Goal: Transaction & Acquisition: Purchase product/service

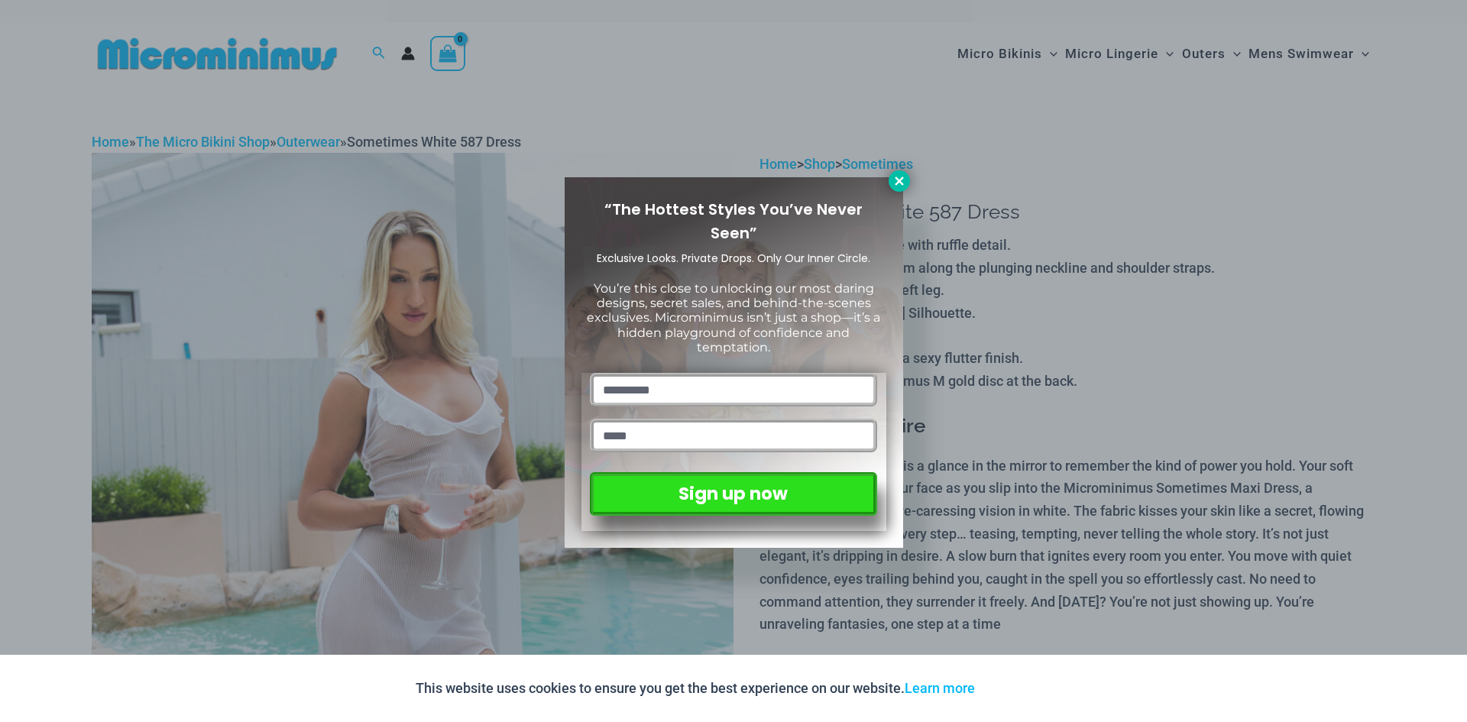
click at [901, 178] on icon at bounding box center [899, 181] width 8 height 8
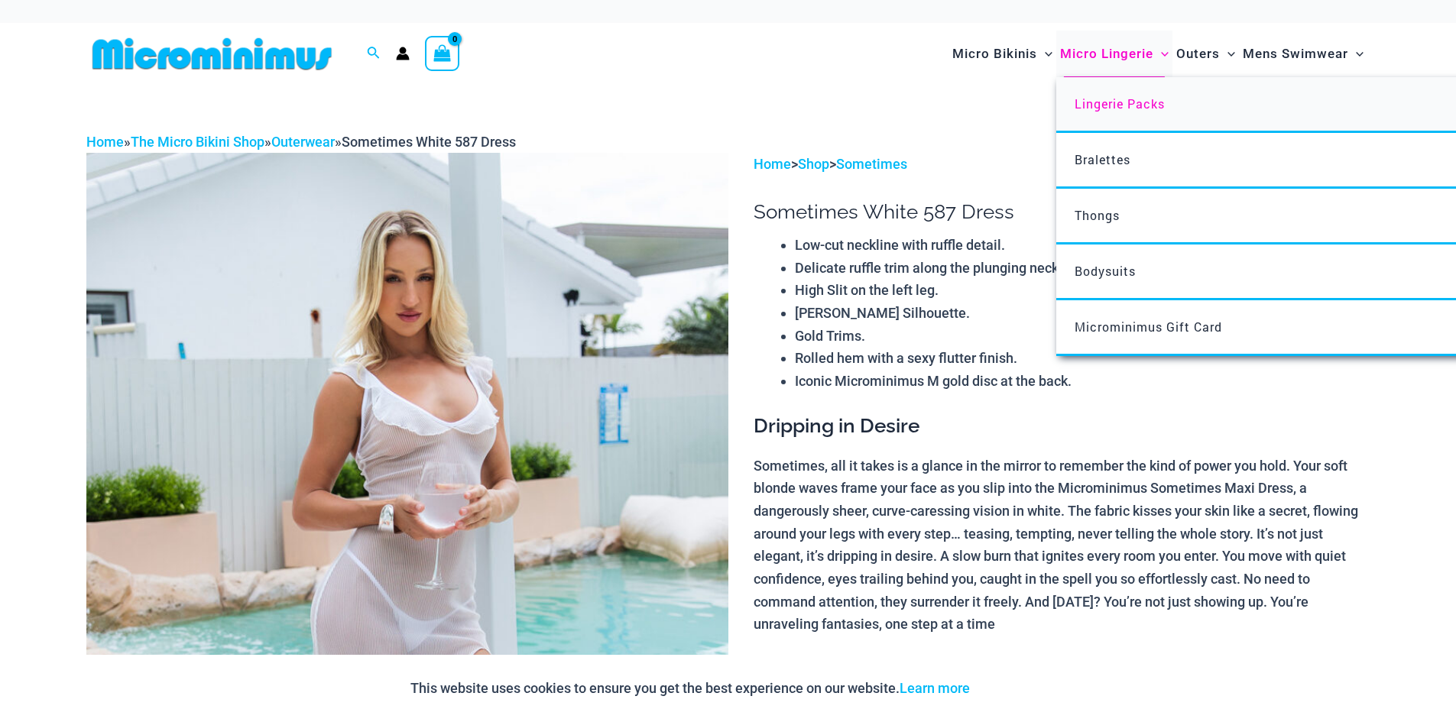
click at [1092, 111] on span "Lingerie Packs" at bounding box center [1120, 104] width 90 height 16
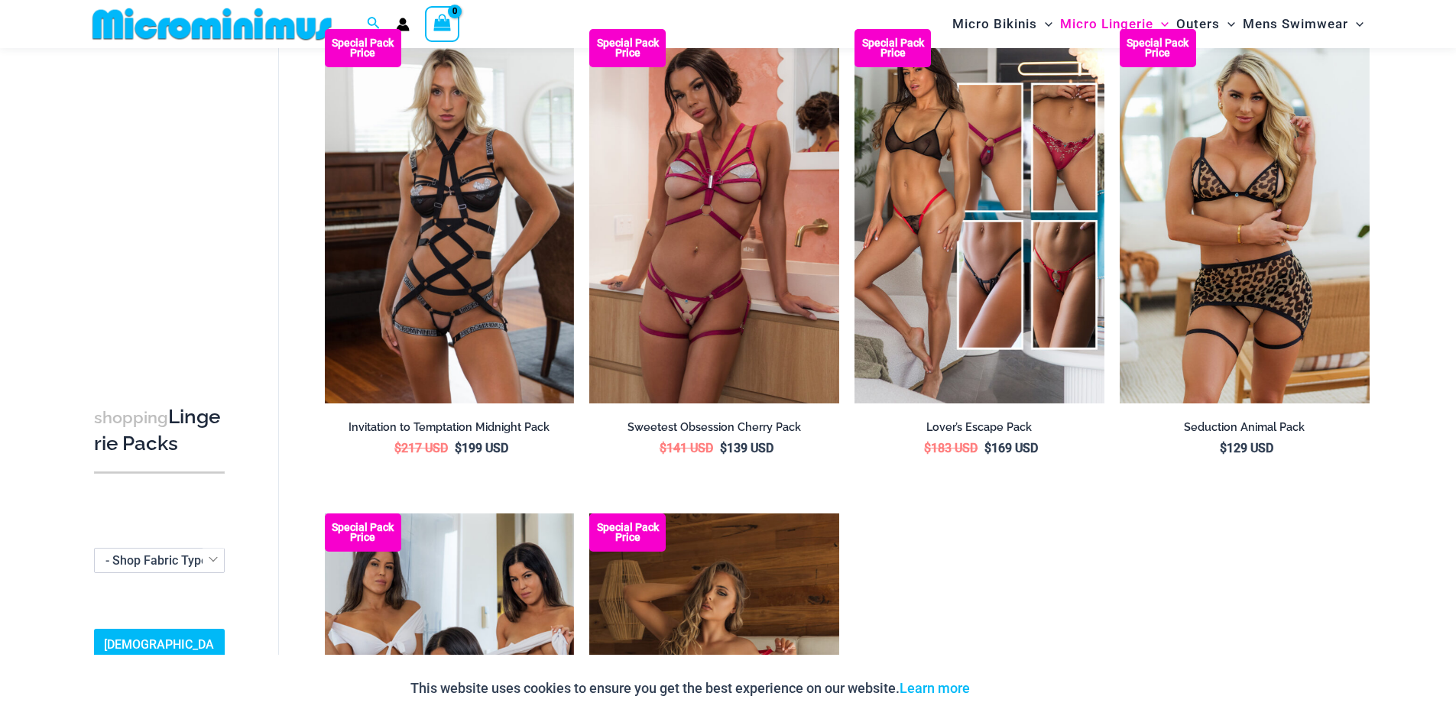
scroll to position [1515, 0]
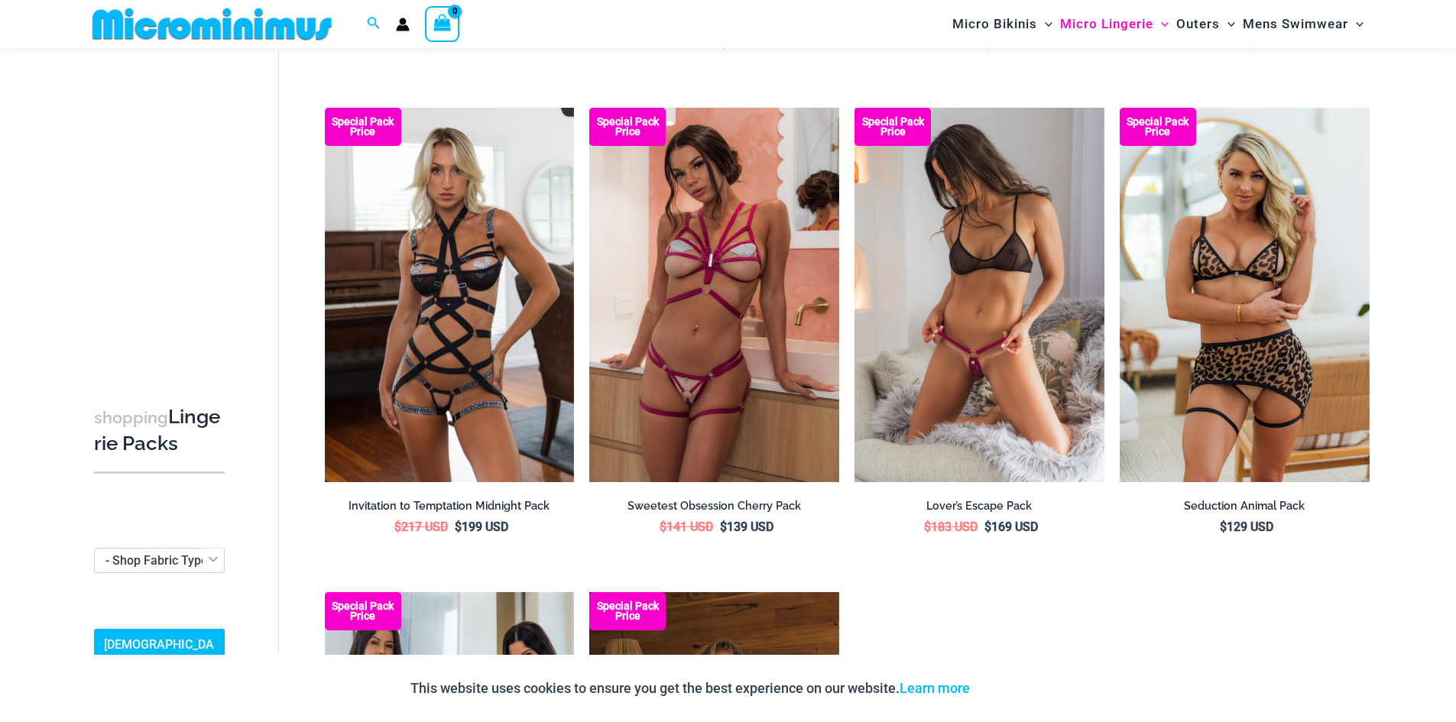
click at [1051, 205] on img at bounding box center [979, 295] width 250 height 375
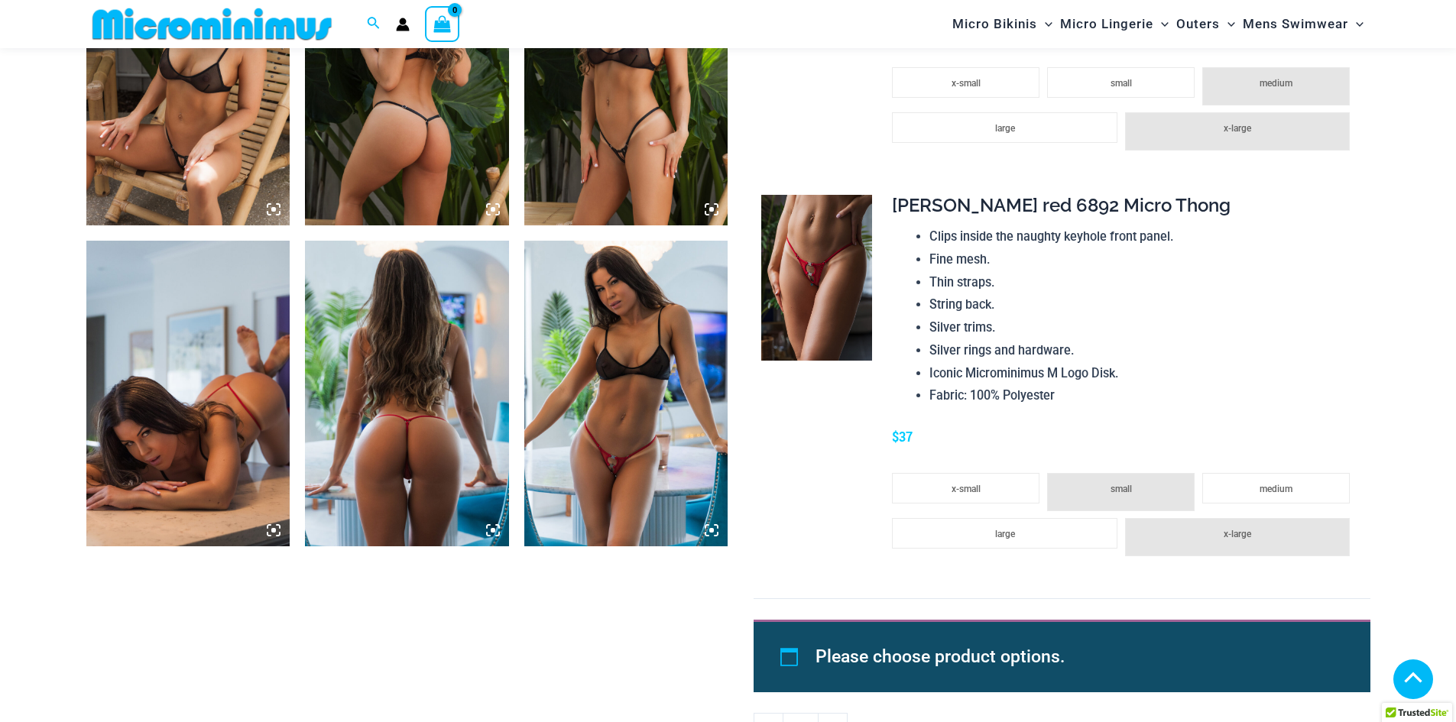
scroll to position [1897, 0]
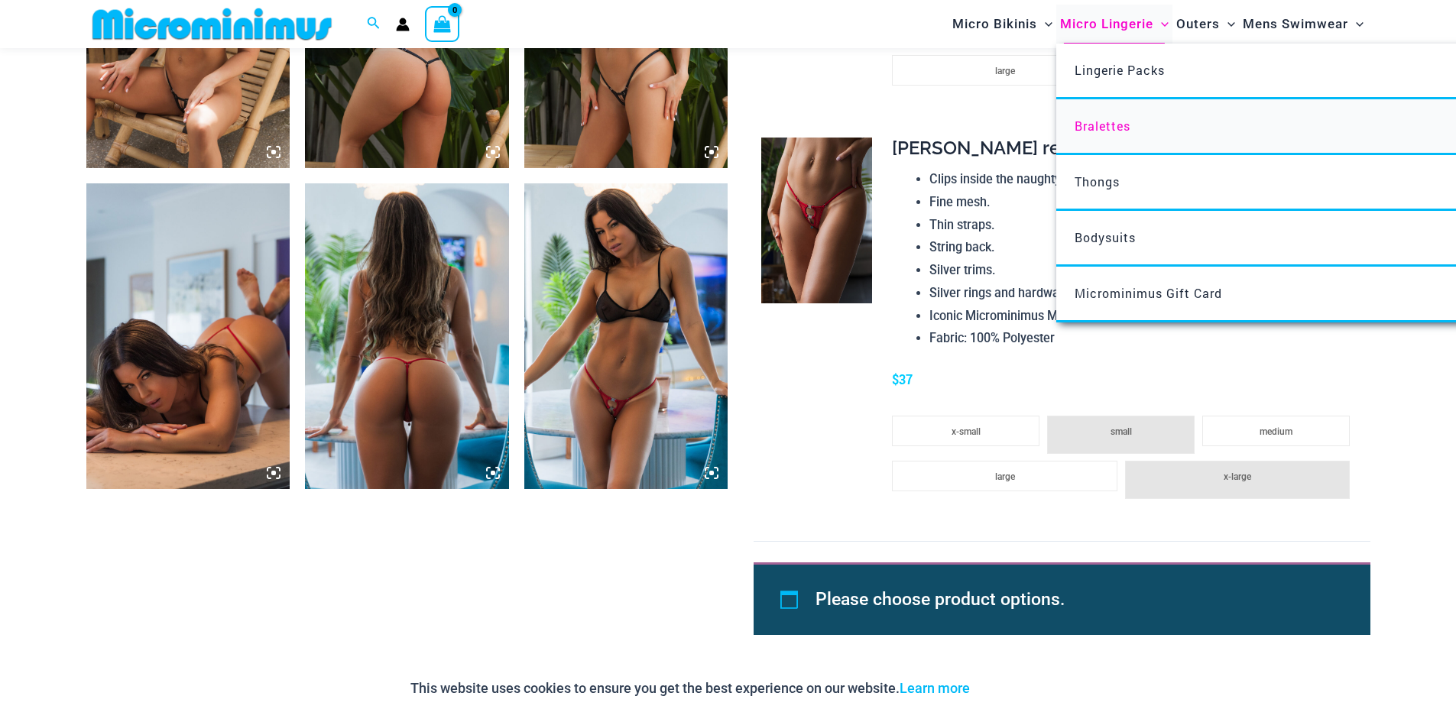
click at [1085, 125] on span "Bralettes" at bounding box center [1103, 126] width 56 height 16
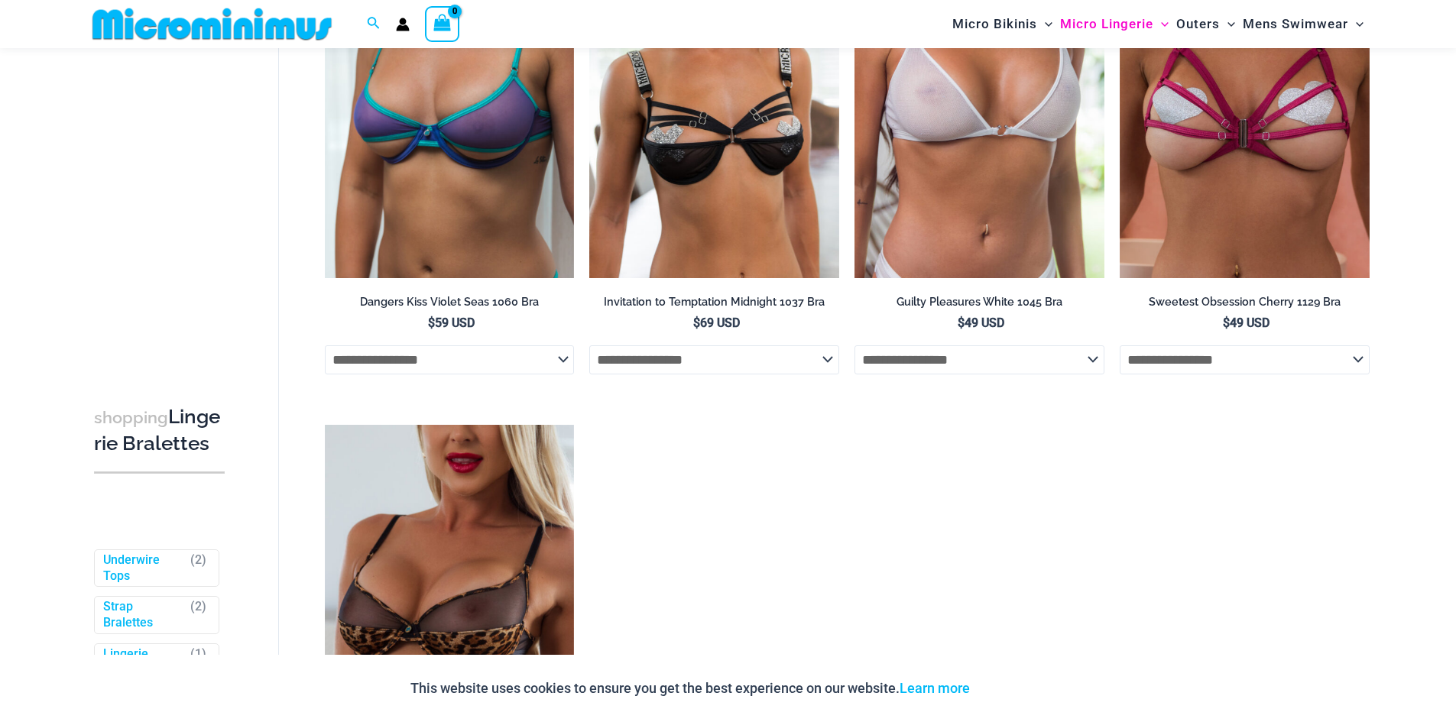
scroll to position [764, 0]
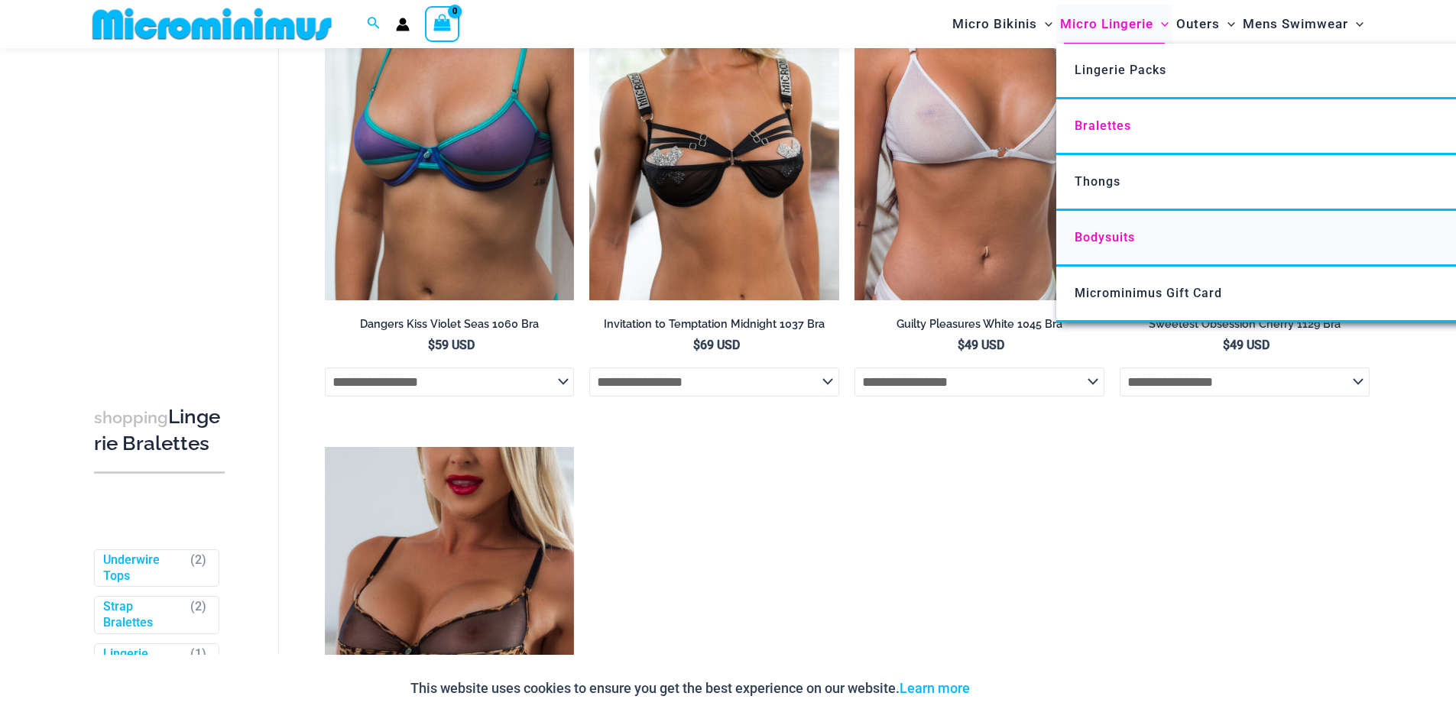
click at [1080, 238] on span "Bodysuits" at bounding box center [1105, 237] width 60 height 15
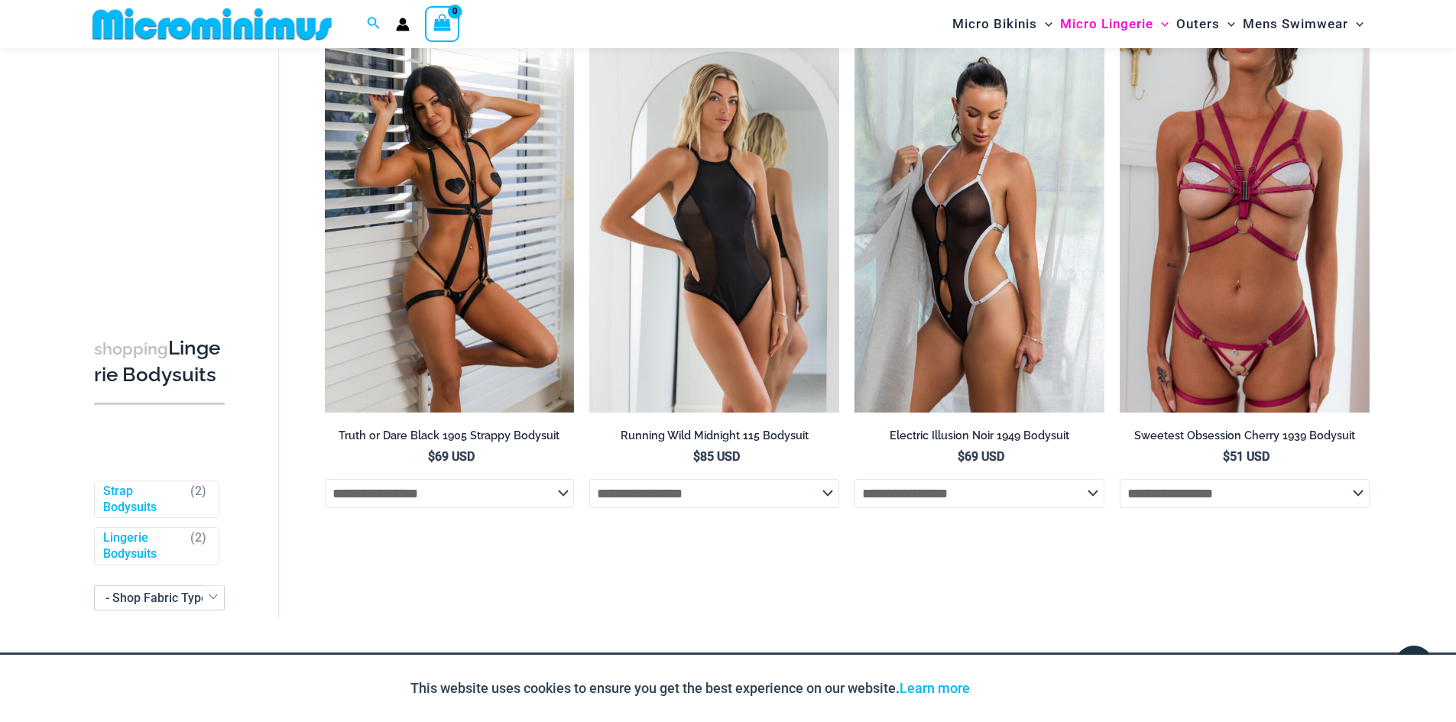
scroll to position [105, 0]
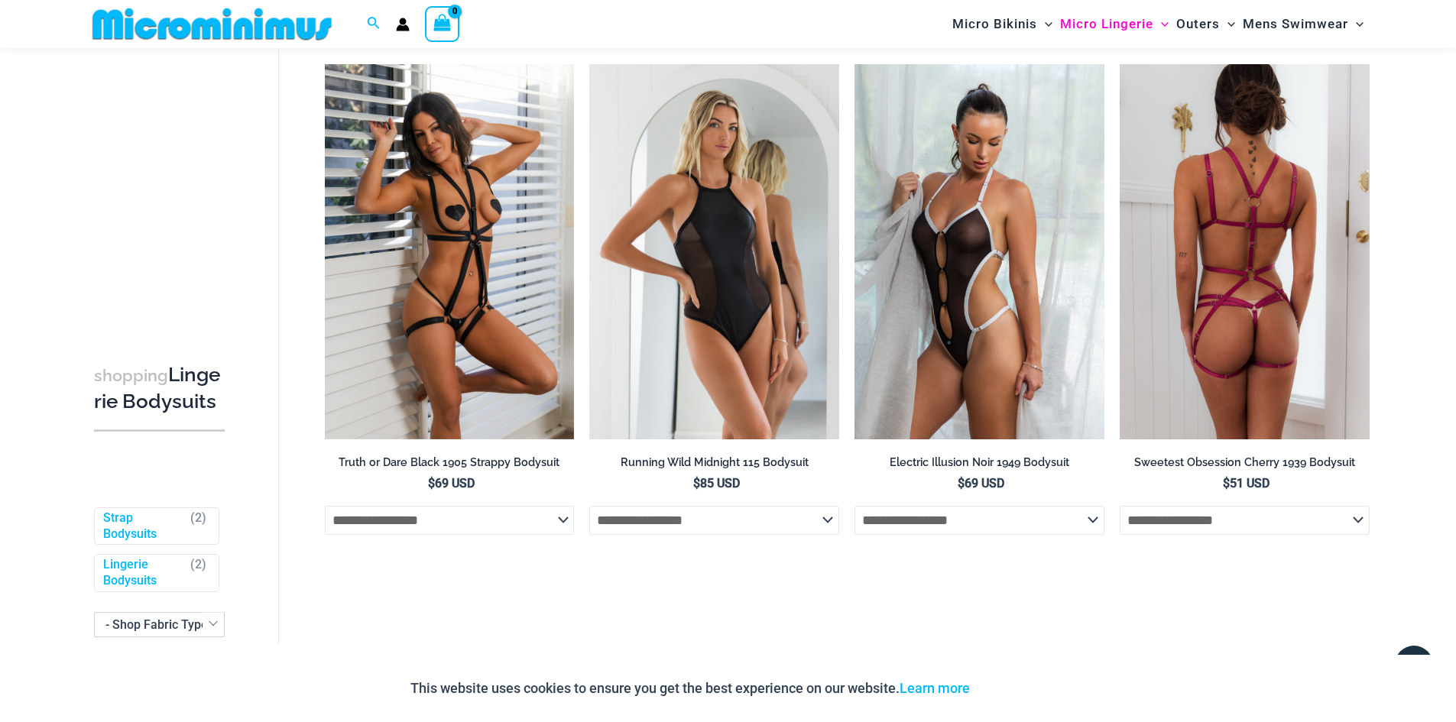
click at [1215, 216] on img at bounding box center [1245, 251] width 250 height 375
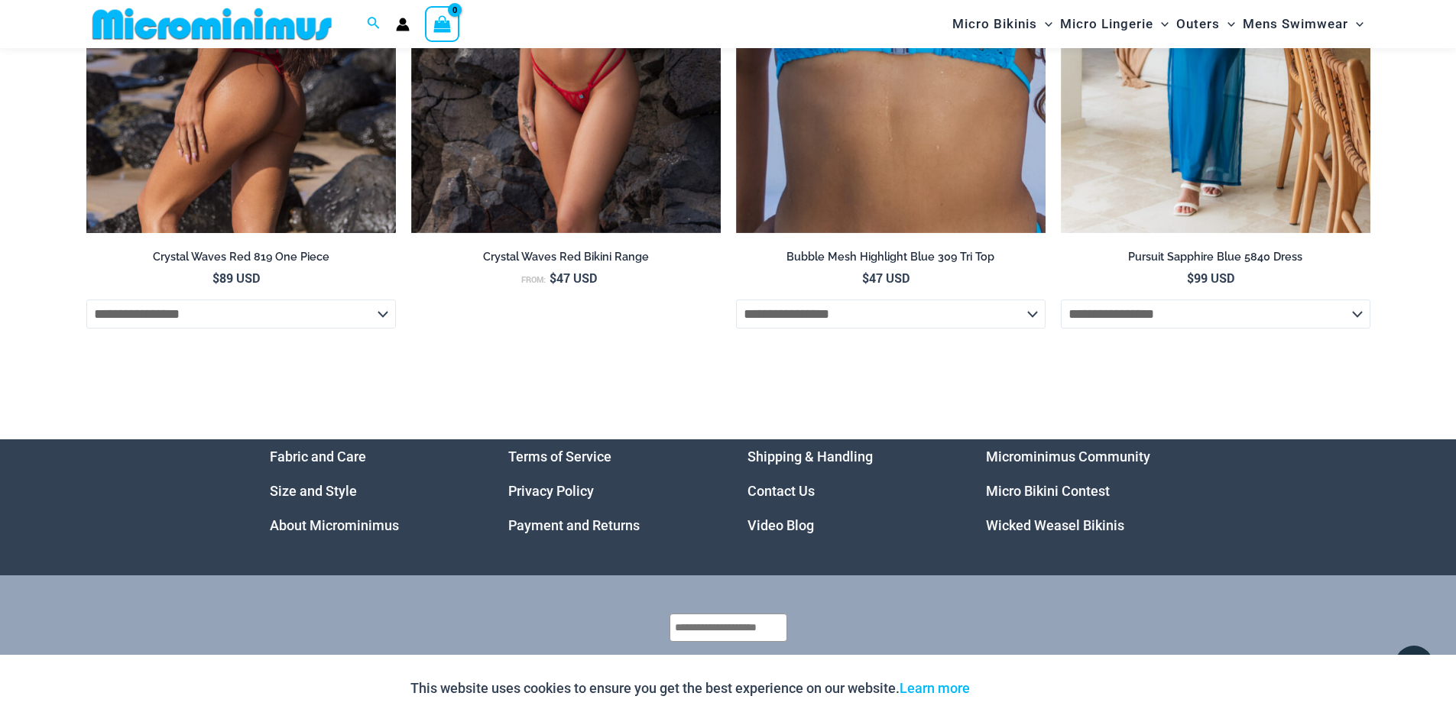
scroll to position [5119, 0]
